Goal: Transaction & Acquisition: Purchase product/service

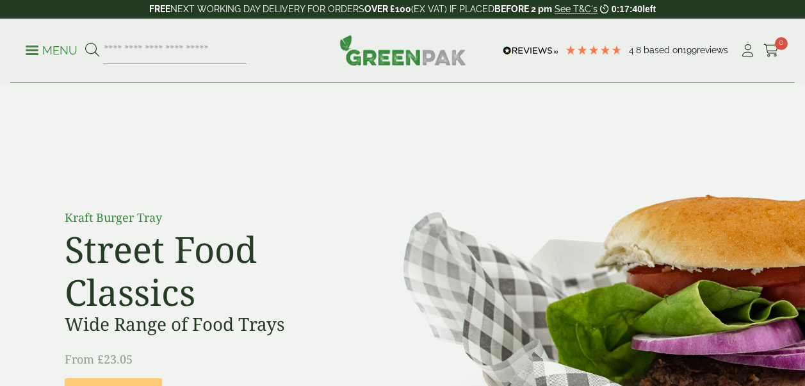
click at [170, 61] on input "search" at bounding box center [174, 50] width 143 height 27
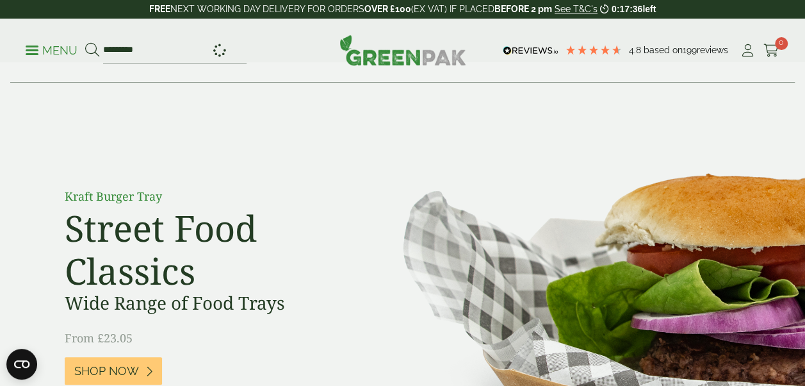
type input "*********"
click at [85, 42] on button at bounding box center [92, 50] width 14 height 17
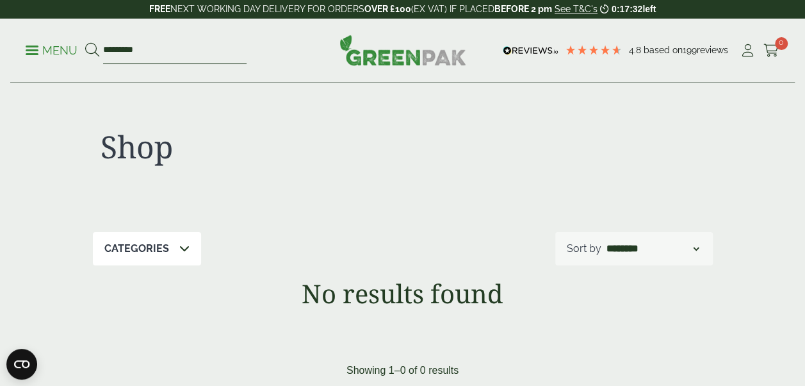
click at [175, 37] on input "*********" at bounding box center [174, 50] width 143 height 27
click at [27, 53] on link "Menu" at bounding box center [52, 49] width 52 height 13
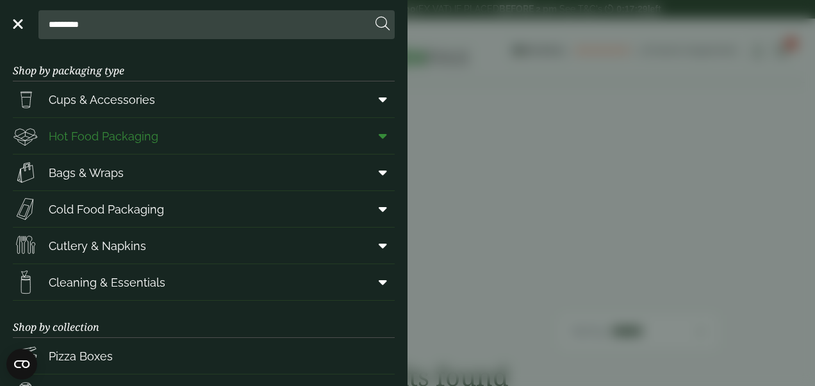
click at [177, 129] on link "Hot Food Packaging" at bounding box center [204, 136] width 382 height 36
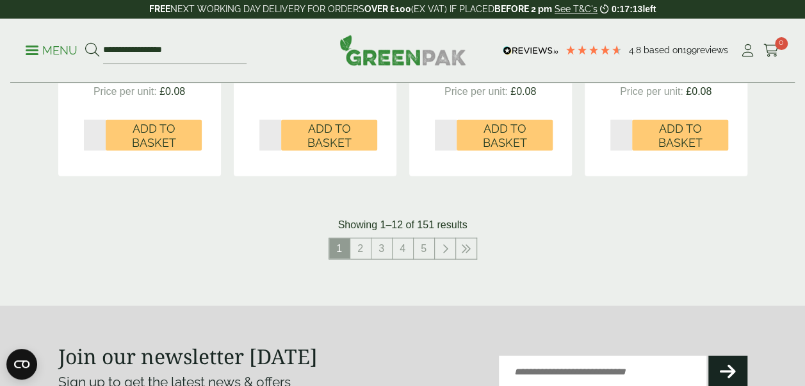
scroll to position [1507, 0]
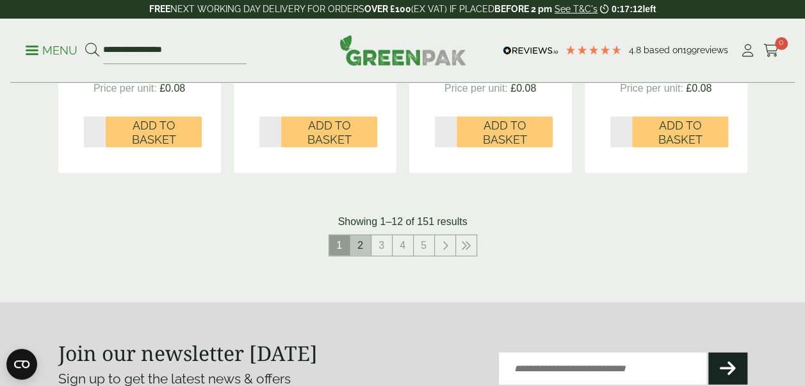
click at [356, 246] on link "2" at bounding box center [360, 245] width 20 height 20
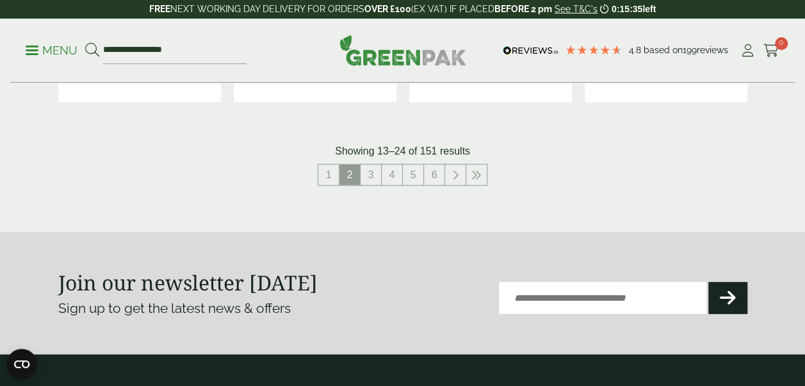
scroll to position [1604, 0]
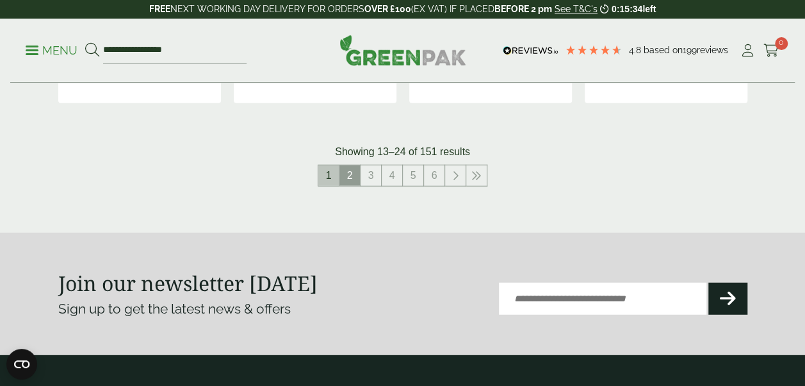
click at [327, 170] on link "1" at bounding box center [328, 175] width 20 height 20
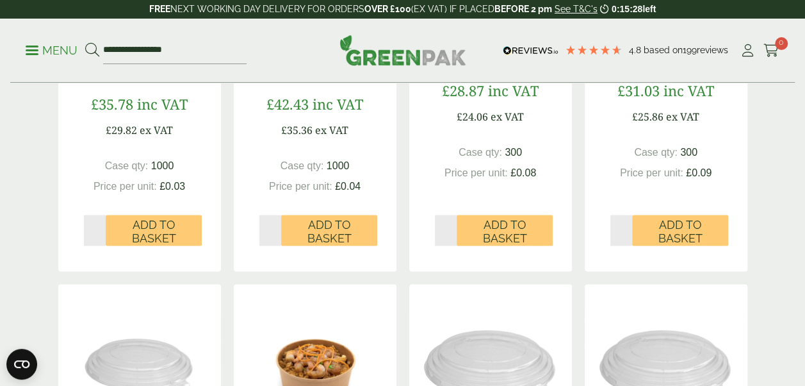
scroll to position [985, 0]
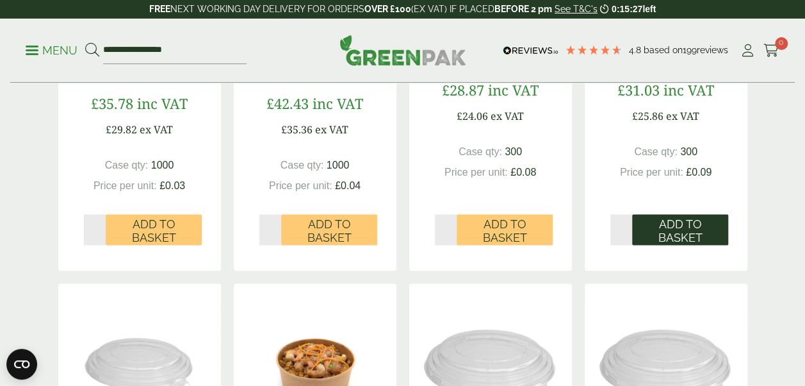
click at [679, 227] on span "Add to Basket" at bounding box center [680, 230] width 78 height 28
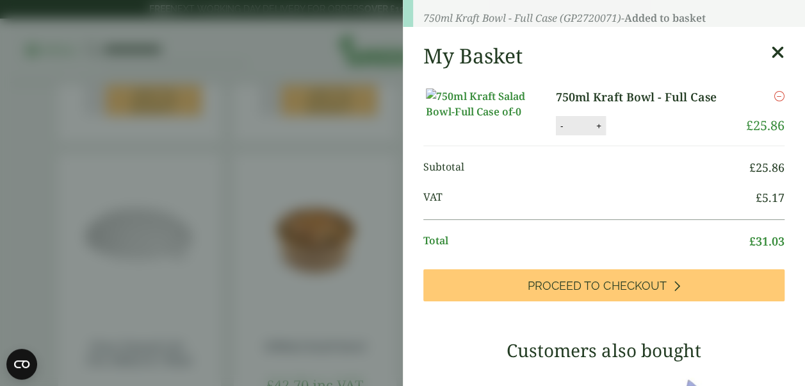
scroll to position [1144, 0]
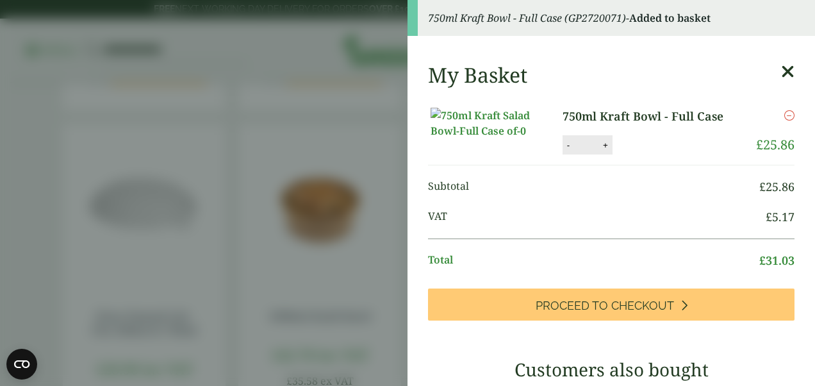
click at [781, 69] on icon at bounding box center [787, 72] width 13 height 18
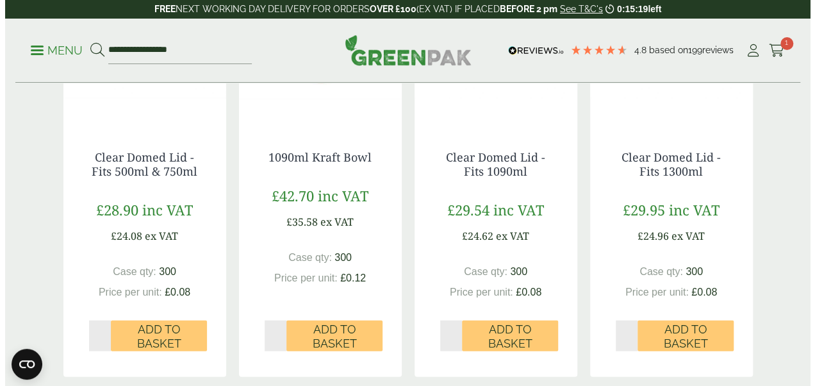
scroll to position [1308, 0]
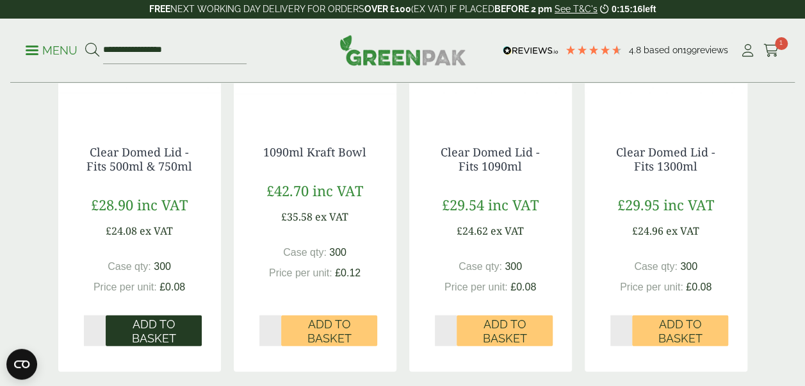
click at [161, 333] on span "Add to Basket" at bounding box center [154, 331] width 78 height 28
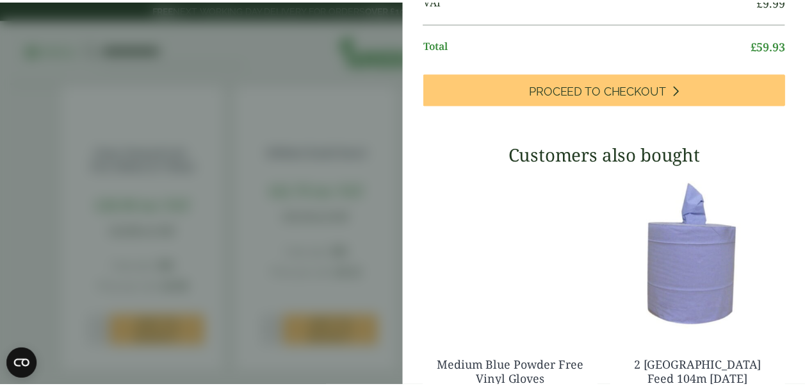
scroll to position [0, 0]
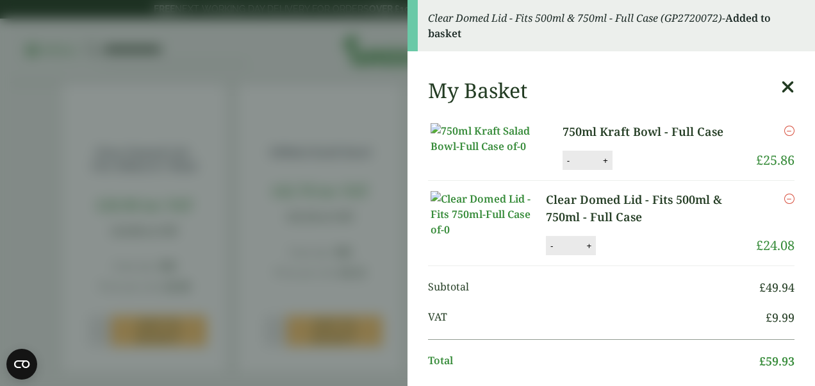
click at [781, 87] on icon at bounding box center [787, 87] width 13 height 18
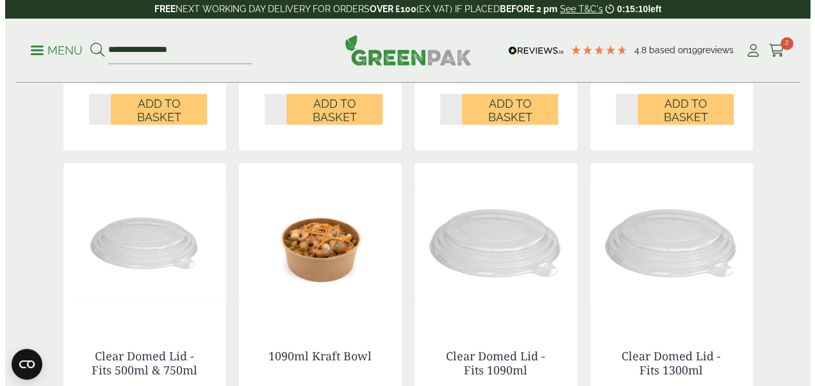
scroll to position [1100, 0]
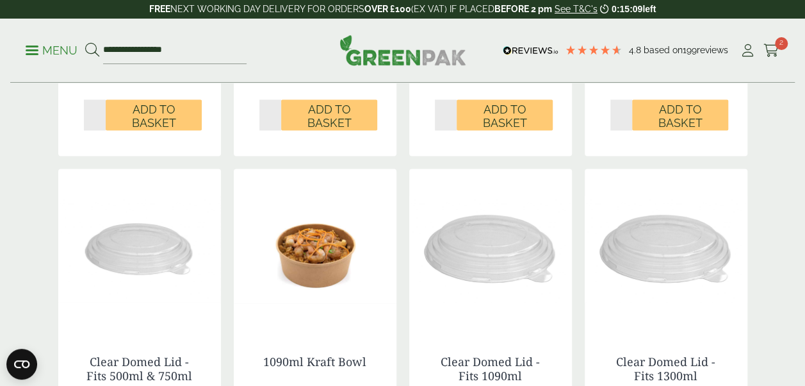
click at [35, 46] on link "Menu" at bounding box center [52, 49] width 52 height 13
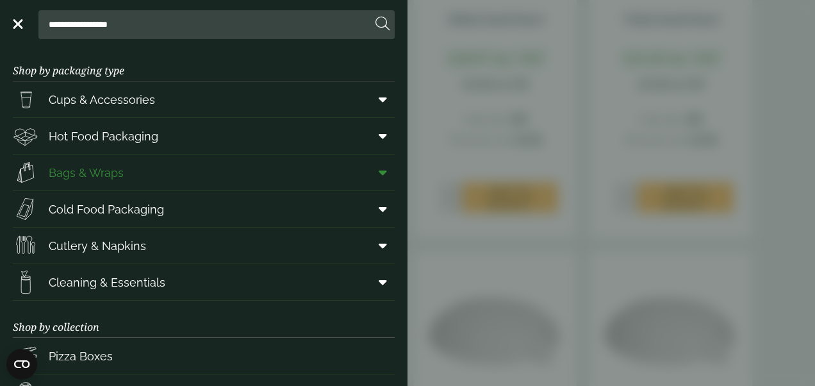
click at [198, 171] on link "Bags & Wraps" at bounding box center [204, 172] width 382 height 36
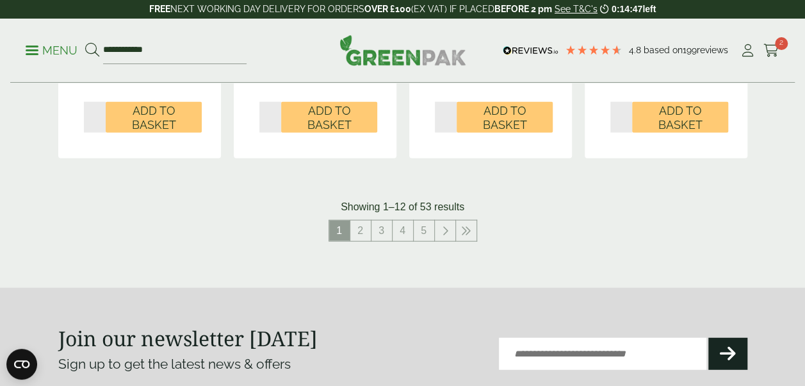
scroll to position [1501, 0]
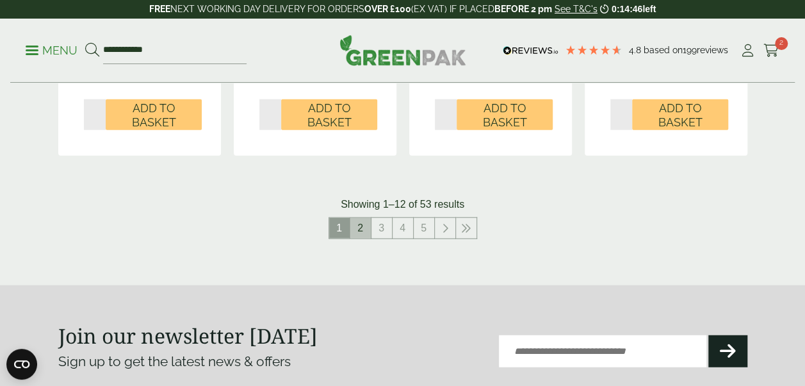
click at [362, 229] on link "2" at bounding box center [360, 228] width 20 height 20
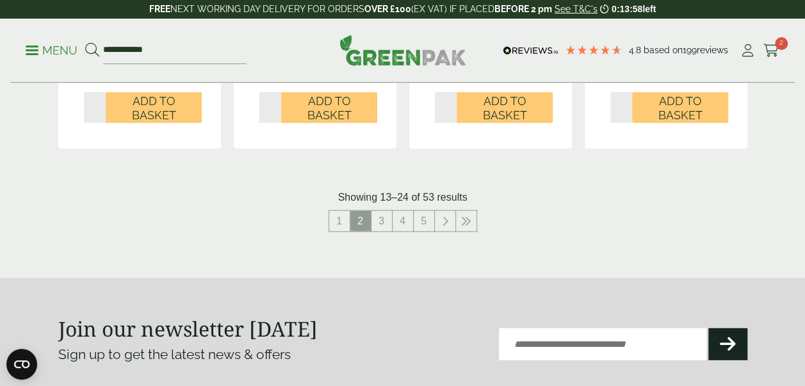
scroll to position [1477, 0]
click at [379, 226] on link "3" at bounding box center [381, 221] width 20 height 20
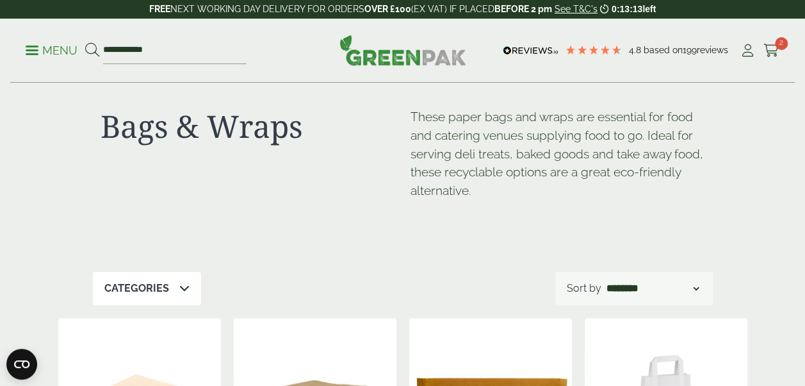
scroll to position [18, 0]
